Goal: Task Accomplishment & Management: Use online tool/utility

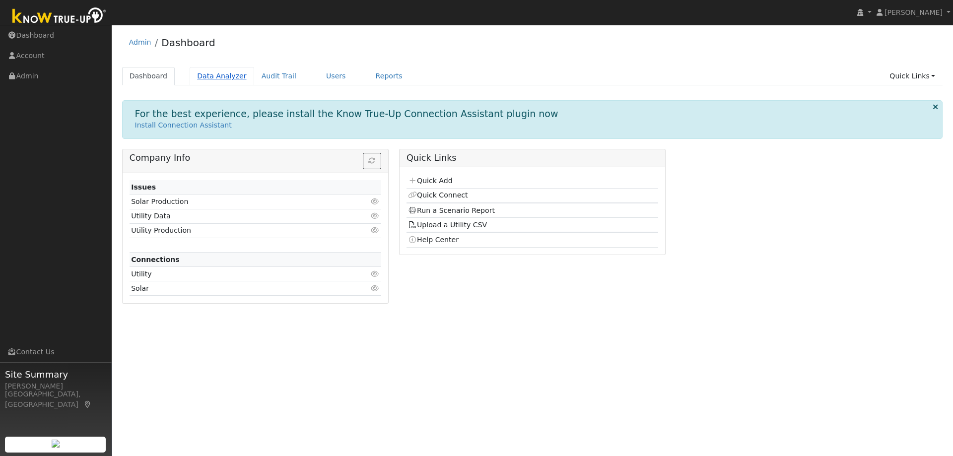
click at [222, 79] on link "Data Analyzer" at bounding box center [222, 76] width 64 height 18
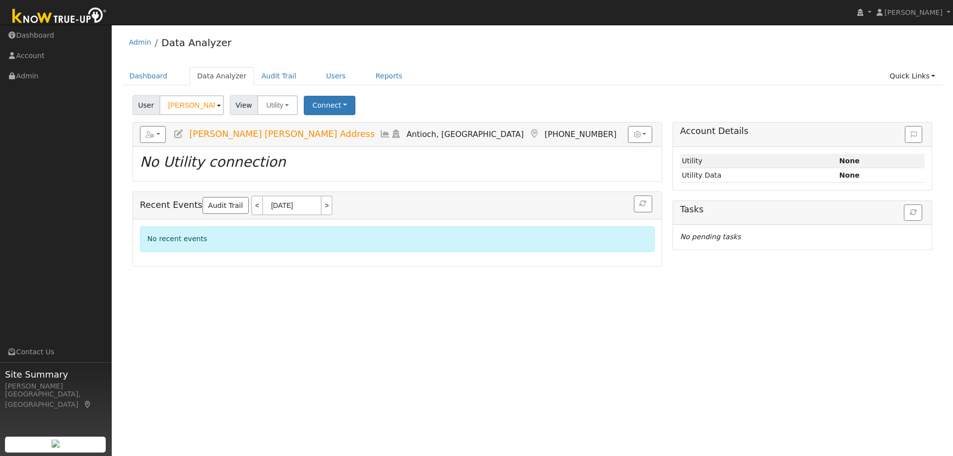
click at [184, 105] on input "[PERSON_NAME] [PERSON_NAME] Address" at bounding box center [191, 105] width 64 height 20
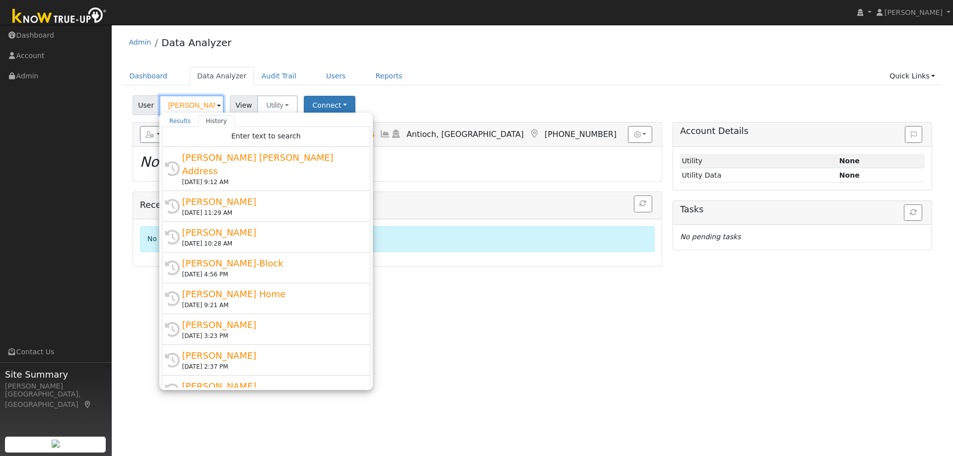
click at [184, 105] on input "[PERSON_NAME] [PERSON_NAME] Address" at bounding box center [191, 105] width 64 height 20
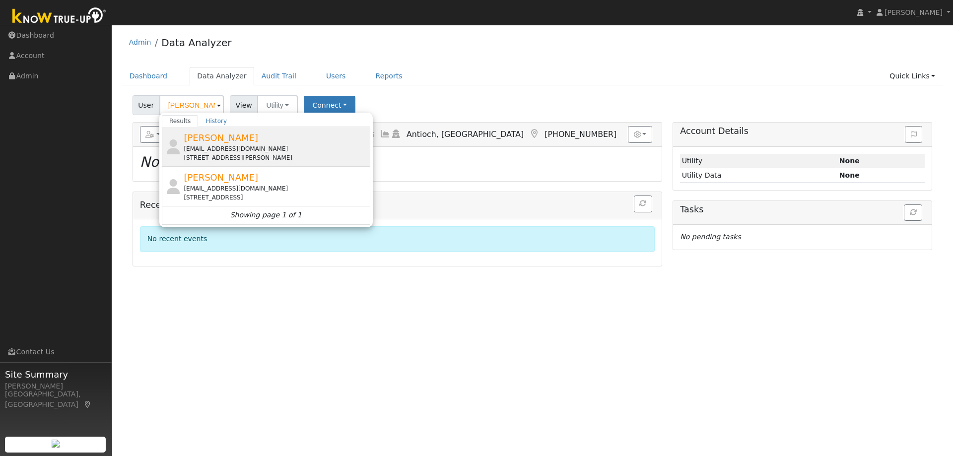
click at [223, 139] on span "[PERSON_NAME]" at bounding box center [221, 137] width 74 height 10
type input "[PERSON_NAME]"
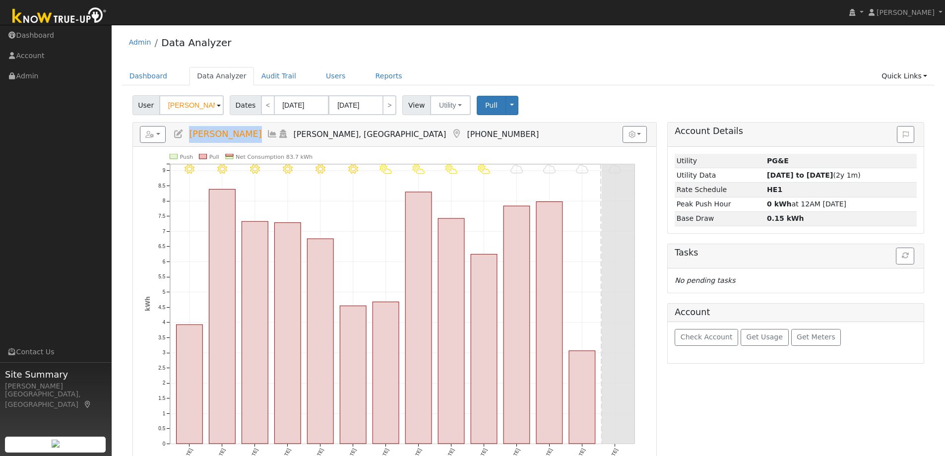
drag, startPoint x: 187, startPoint y: 132, endPoint x: 233, endPoint y: 132, distance: 46.1
click at [233, 132] on h5 "Reports Scenario Health Check Energy Audit Account Timeline User Audit Trail In…" at bounding box center [395, 134] width 510 height 17
copy span "[PERSON_NAME]"
click at [152, 138] on button "button" at bounding box center [153, 134] width 26 height 17
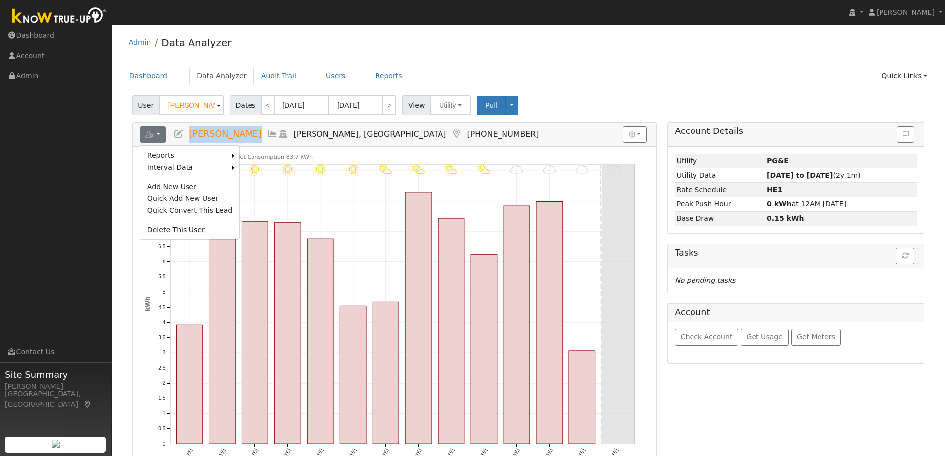
click at [0, 0] on link "Export to CSV" at bounding box center [0, 0] width 0 height 0
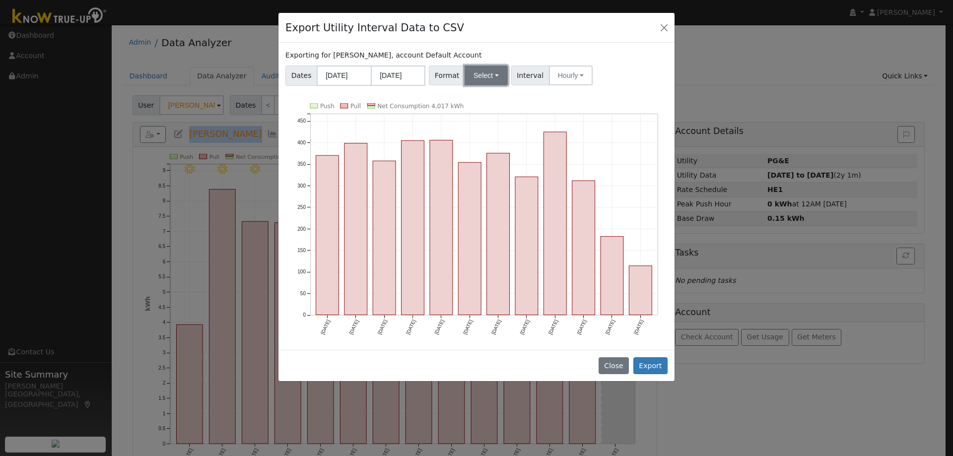
click at [483, 74] on button "Select" at bounding box center [485, 75] width 43 height 20
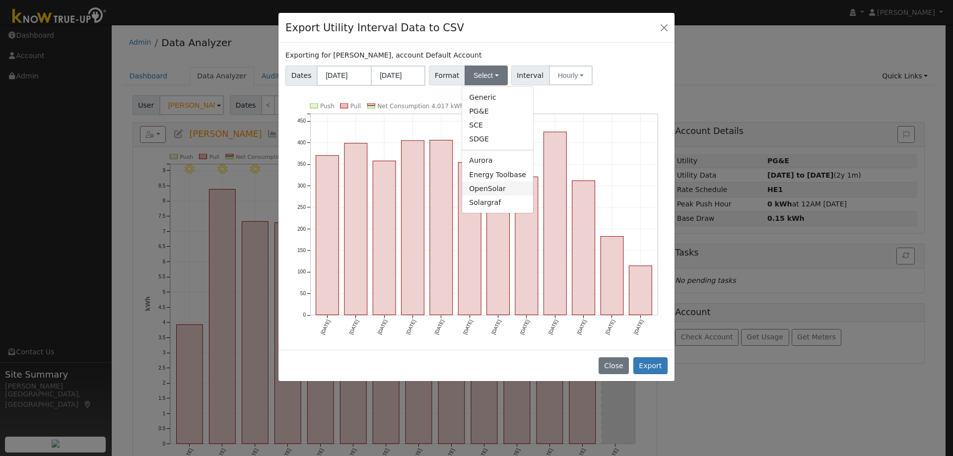
click at [476, 191] on link "OpenSolar" at bounding box center [497, 189] width 71 height 14
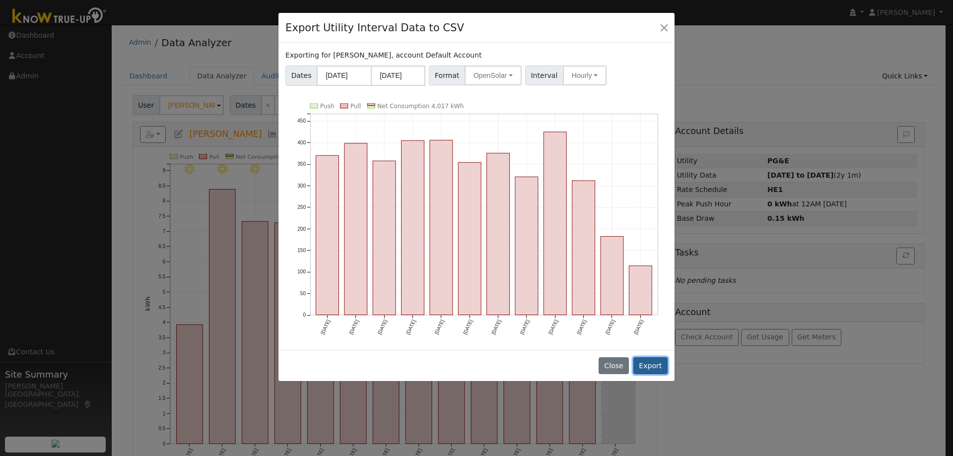
click at [654, 362] on button "Export" at bounding box center [650, 365] width 34 height 17
